Goal: Task Accomplishment & Management: Manage account settings

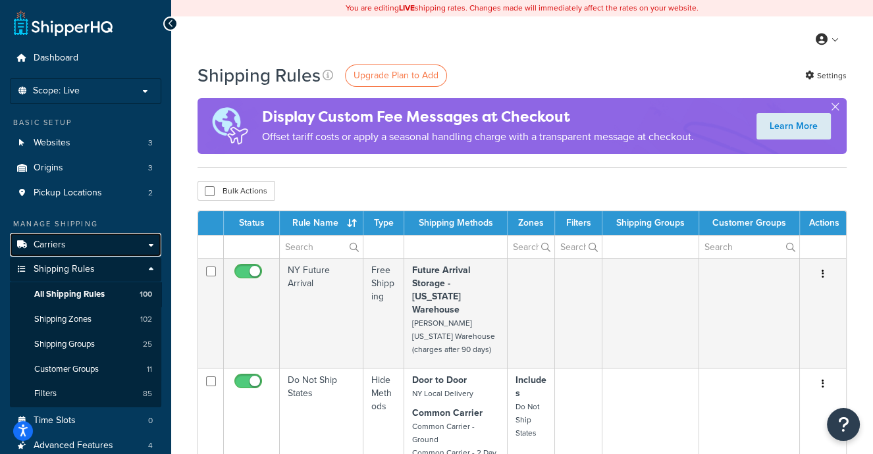
click at [47, 240] on span "Carriers" at bounding box center [50, 245] width 32 height 11
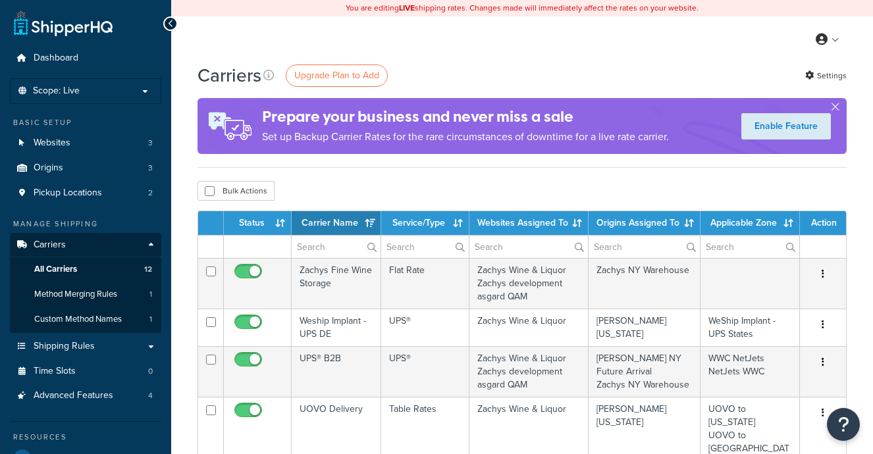
select select "15"
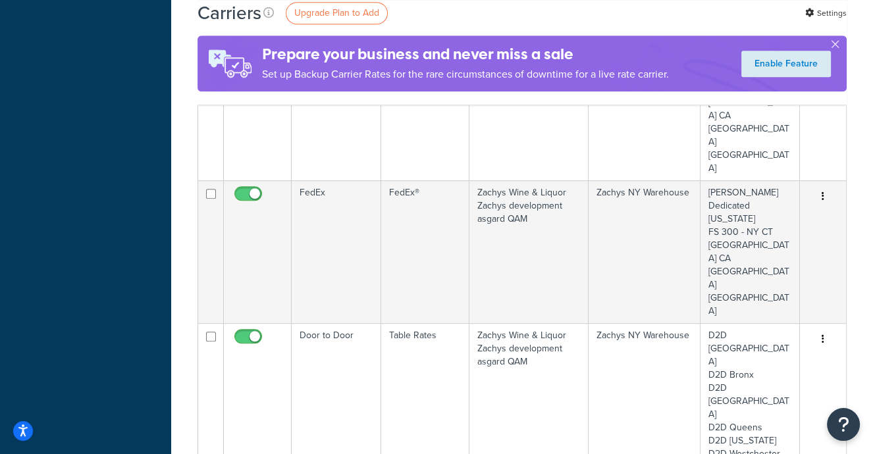
scroll to position [906, 0]
click at [756, 305] on link "Edit" at bounding box center [770, 307] width 104 height 27
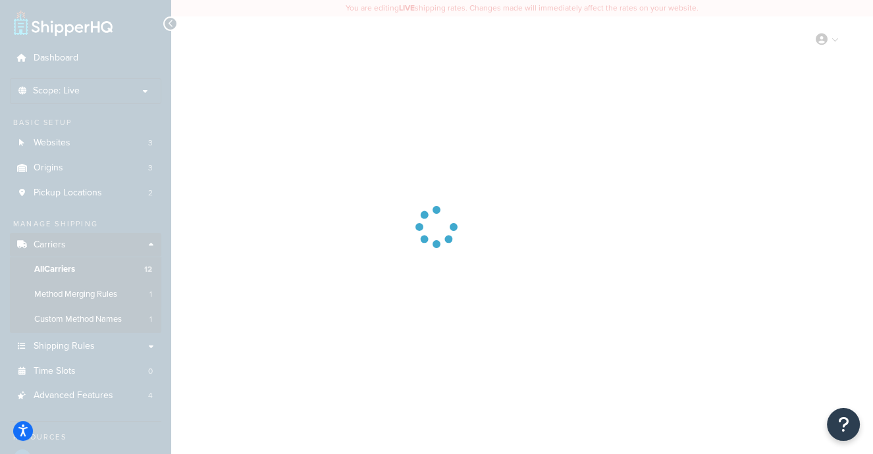
select select "25"
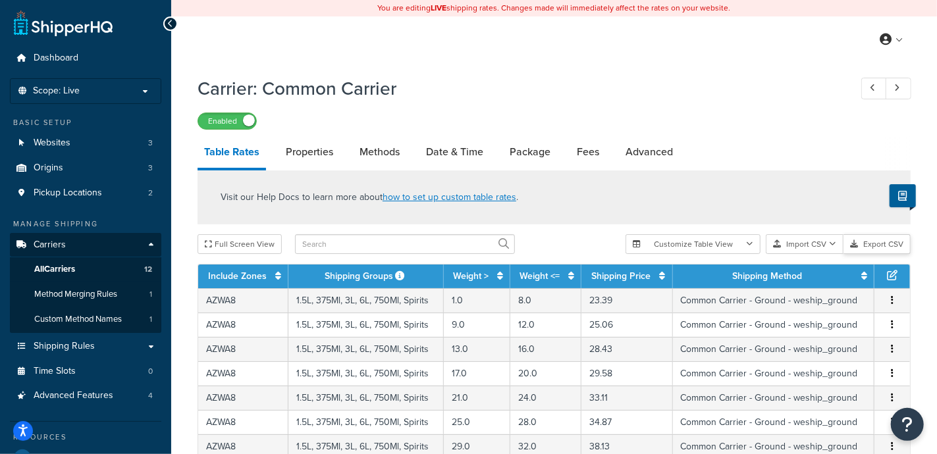
click at [865, 243] on button "Export CSV" at bounding box center [877, 244] width 67 height 20
click at [61, 350] on span "Shipping Rules" at bounding box center [64, 346] width 61 height 11
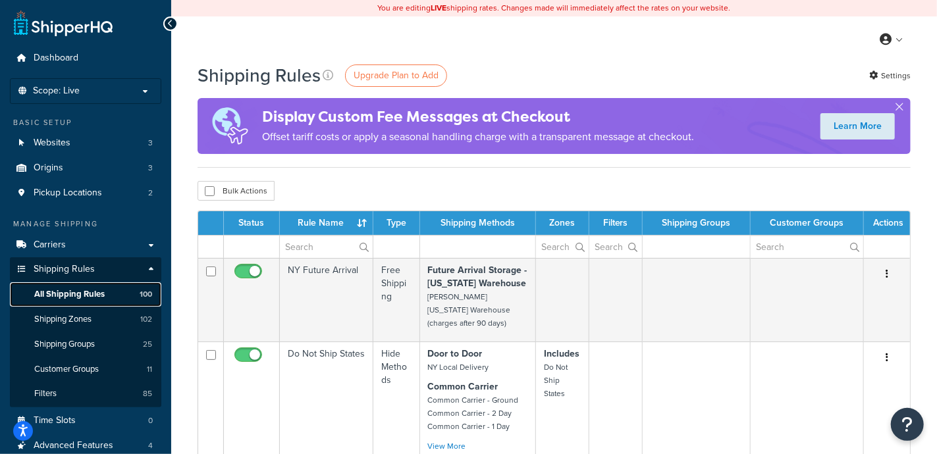
click at [69, 296] on span "All Shipping Rules" at bounding box center [69, 294] width 70 height 11
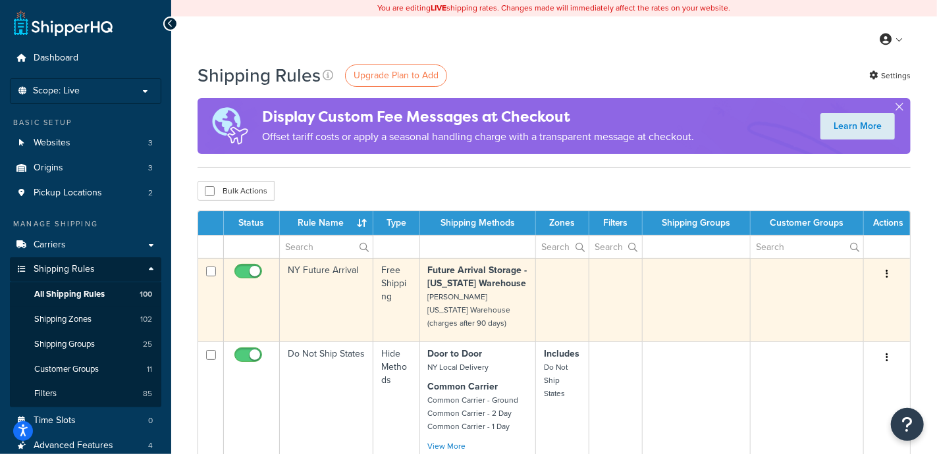
click at [886, 269] on button "button" at bounding box center [887, 274] width 18 height 21
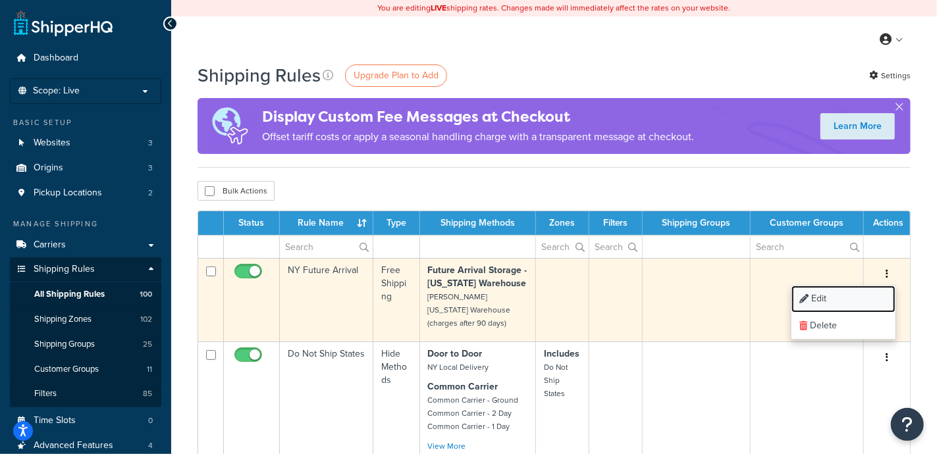
click at [827, 294] on link "Edit" at bounding box center [844, 299] width 104 height 27
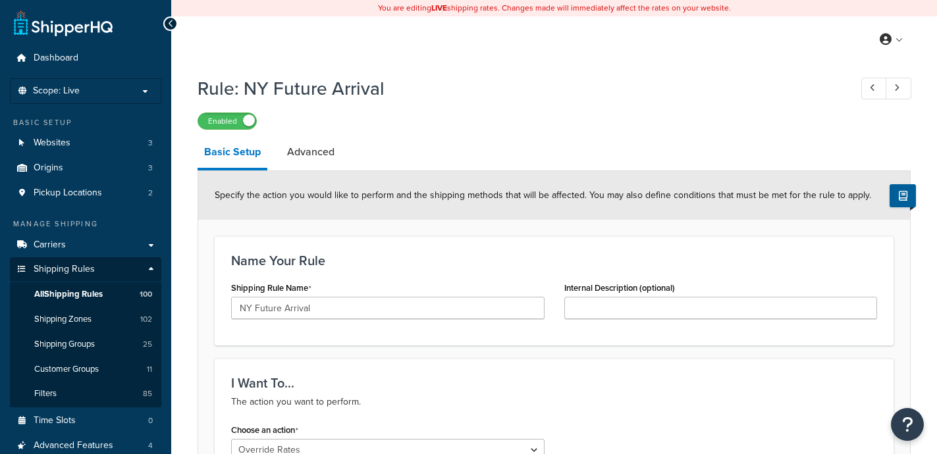
select select "OVERRIDE"
select select "LOCATION"
click at [325, 153] on link "Advanced" at bounding box center [311, 152] width 61 height 32
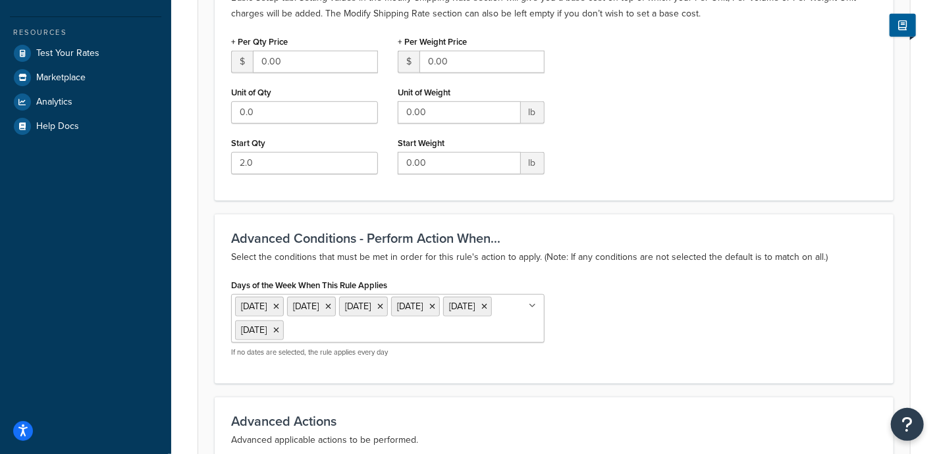
scroll to position [15, 0]
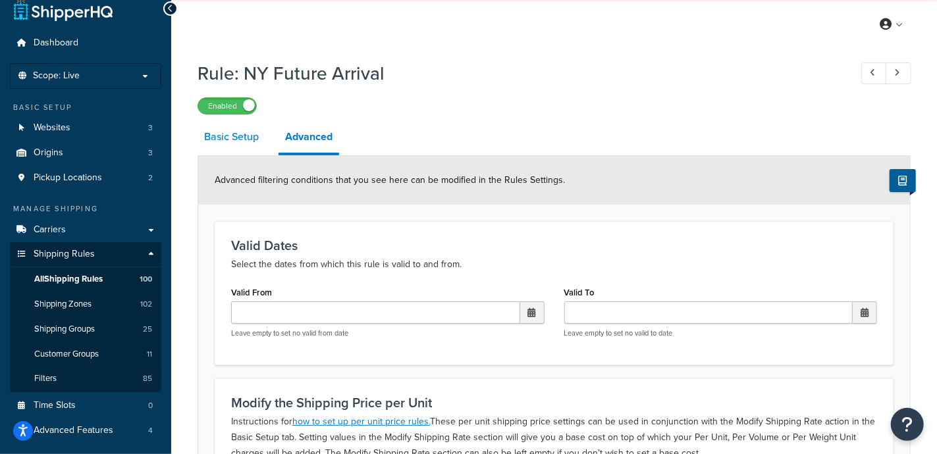
click at [245, 136] on link "Basic Setup" at bounding box center [232, 137] width 68 height 32
select select "OVERRIDE"
select select "LOCATION"
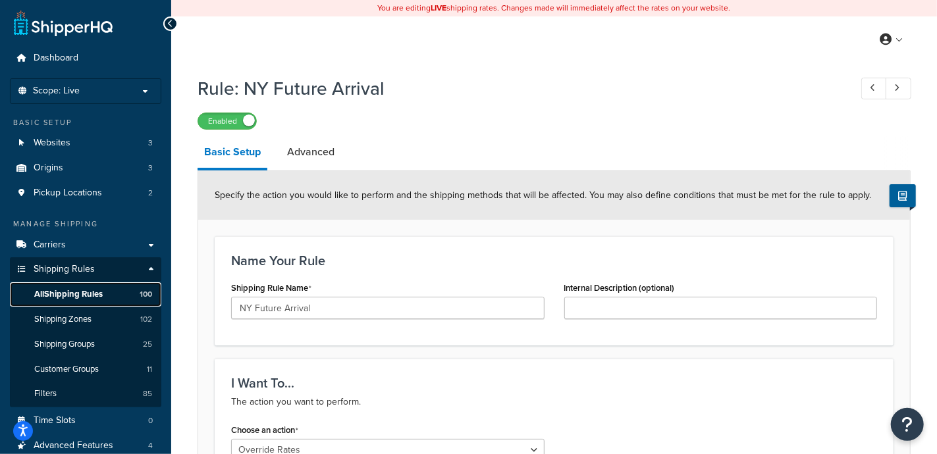
click at [74, 290] on span "All Shipping Rules" at bounding box center [68, 294] width 68 height 11
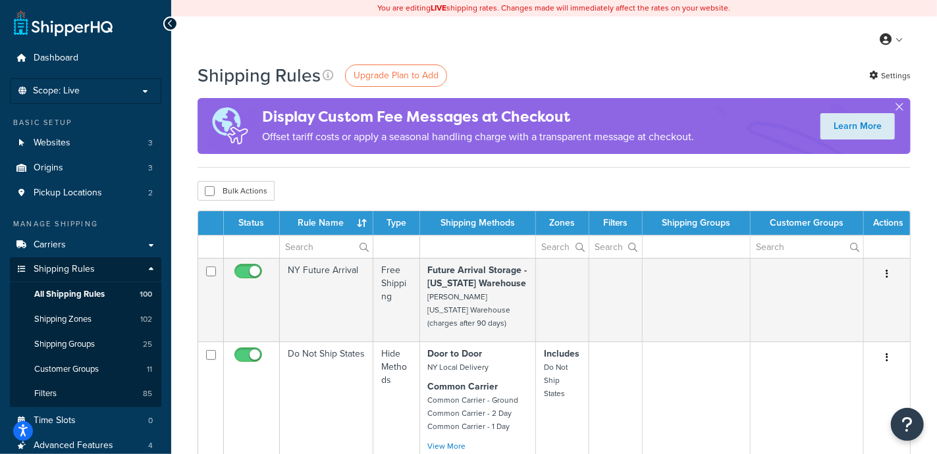
click at [251, 248] on td at bounding box center [252, 246] width 56 height 23
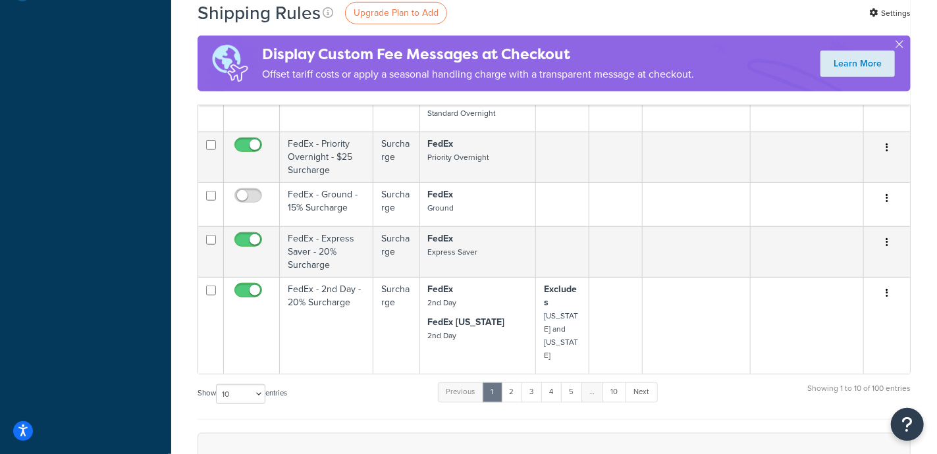
scroll to position [658, 0]
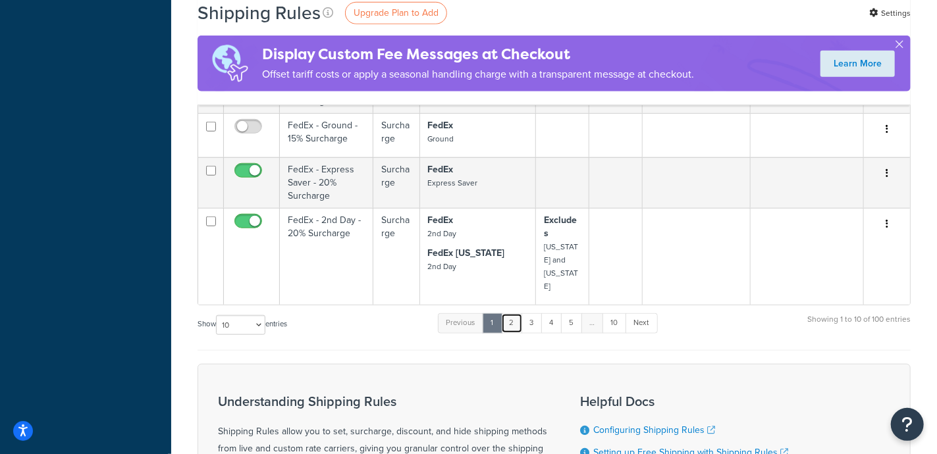
click at [516, 313] on link "2" at bounding box center [512, 323] width 22 height 20
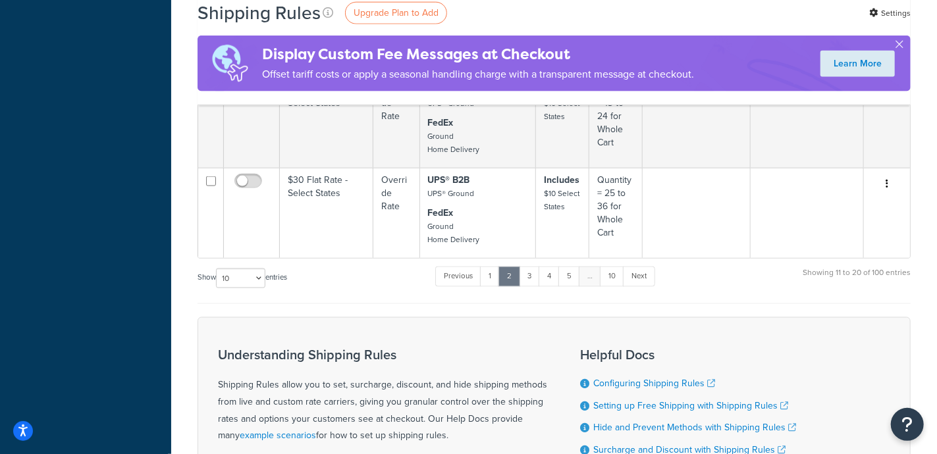
scroll to position [988, 0]
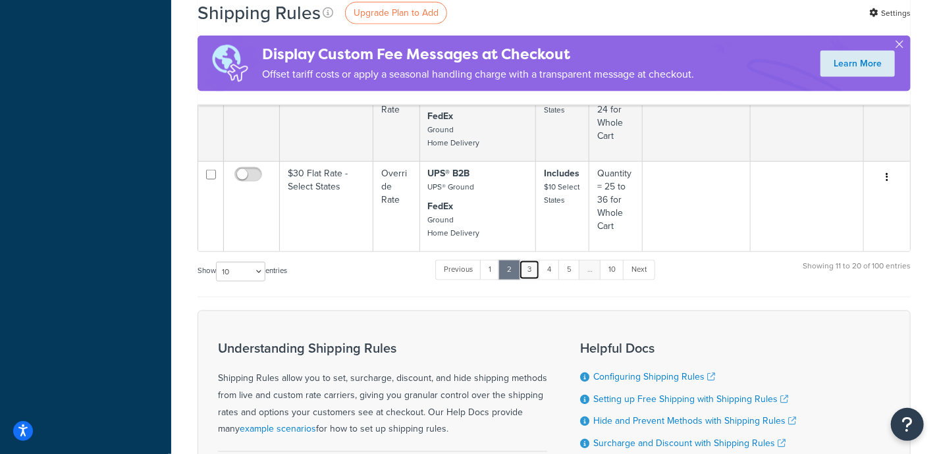
click at [530, 260] on link "3" at bounding box center [529, 270] width 21 height 20
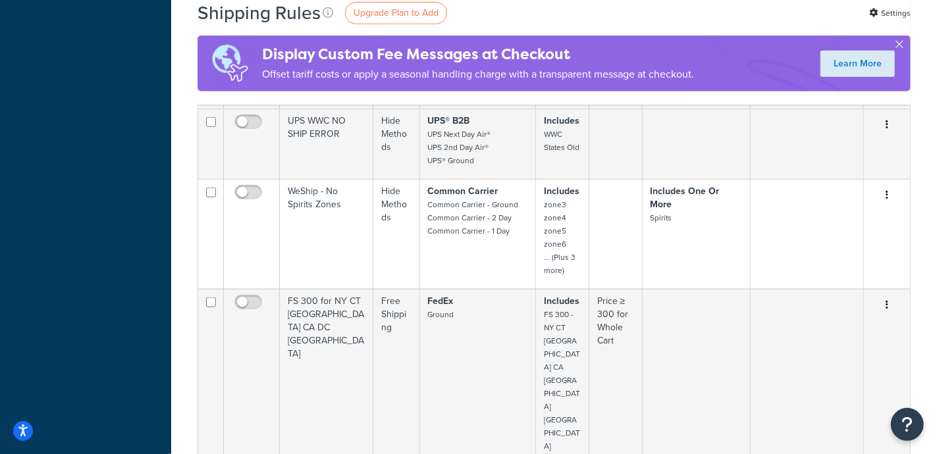
scroll to position [741, 0]
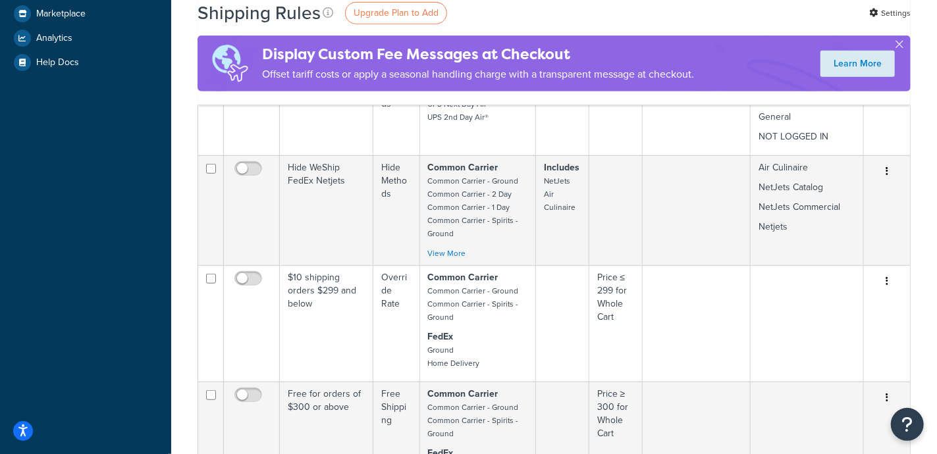
scroll to position [82, 0]
